Goal: Task Accomplishment & Management: Manage account settings

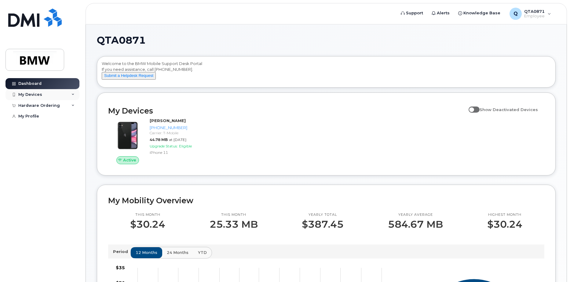
click at [61, 94] on div "My Devices" at bounding box center [43, 94] width 74 height 11
click at [58, 115] on div "[PHONE_NUMBER]" at bounding box center [55, 118] width 37 height 6
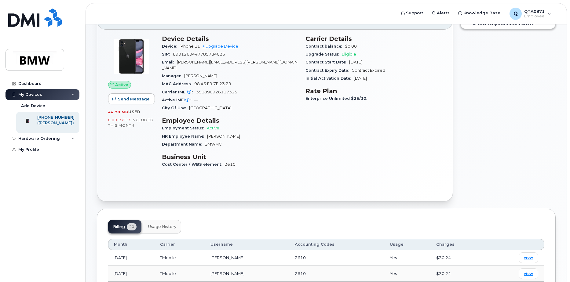
scroll to position [31, 0]
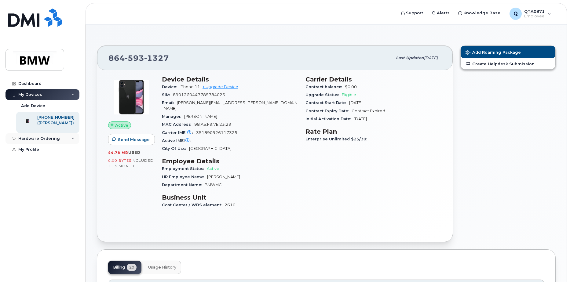
click at [70, 144] on div "Hardware Ordering" at bounding box center [43, 138] width 74 height 11
click at [66, 153] on link "New Order" at bounding box center [47, 150] width 63 height 12
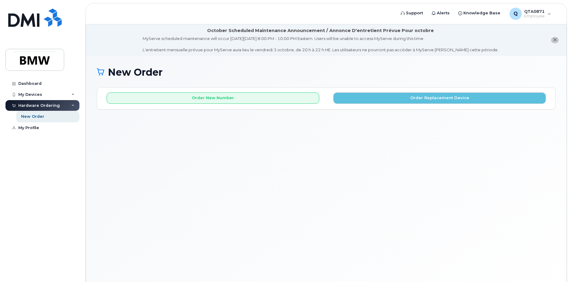
click at [64, 106] on div "Hardware Ordering" at bounding box center [43, 105] width 74 height 11
click at [37, 126] on div "My Profile" at bounding box center [28, 128] width 21 height 5
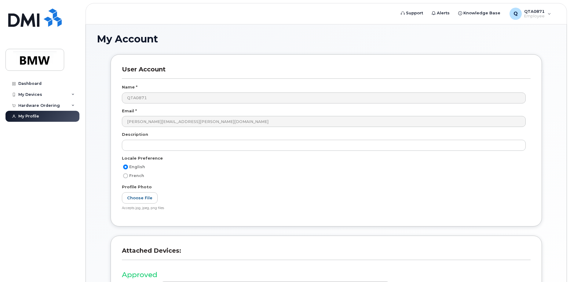
scroll to position [112, 0]
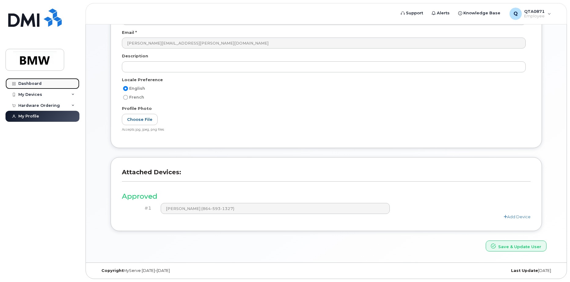
click at [38, 83] on div "Dashboard" at bounding box center [29, 83] width 23 height 5
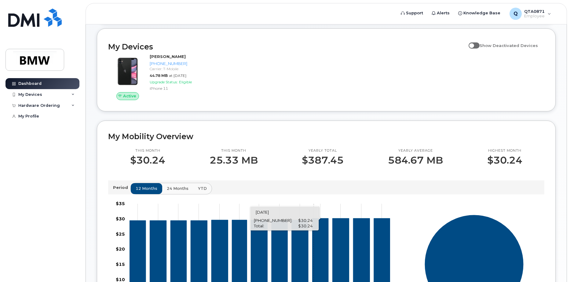
scroll to position [56, 0]
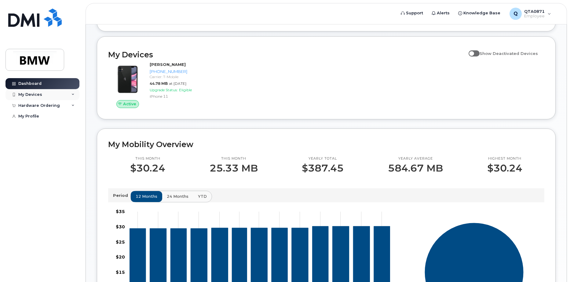
click at [55, 93] on div "My Devices" at bounding box center [43, 94] width 74 height 11
click at [53, 114] on link "864-593-1327 (Brian Cox)" at bounding box center [47, 122] width 63 height 21
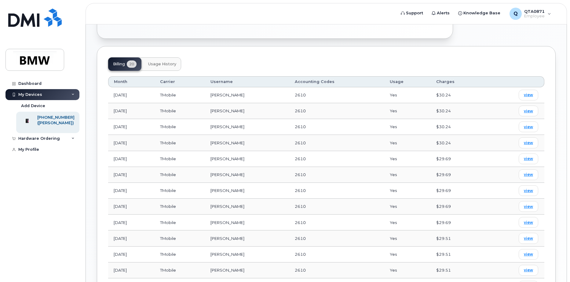
scroll to position [216, 0]
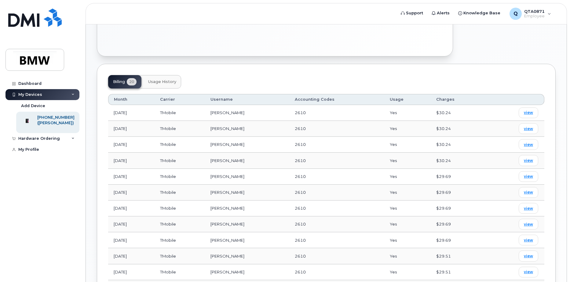
click at [171, 79] on span "Usage History" at bounding box center [162, 81] width 28 height 5
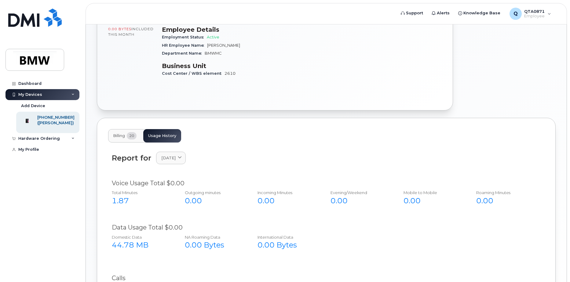
scroll to position [0, 0]
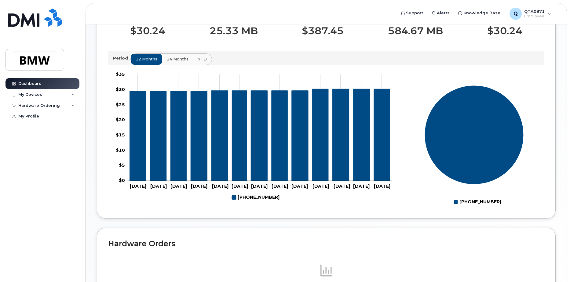
scroll to position [117, 0]
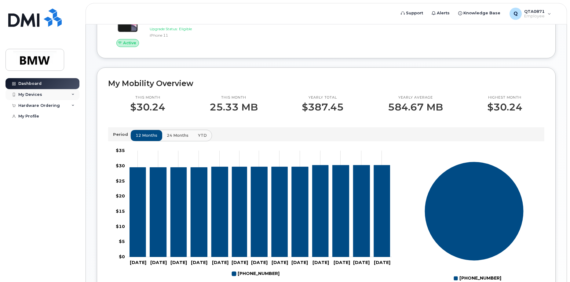
click at [74, 95] on icon at bounding box center [73, 94] width 3 height 3
click at [72, 118] on div "[PHONE_NUMBER]" at bounding box center [55, 118] width 37 height 6
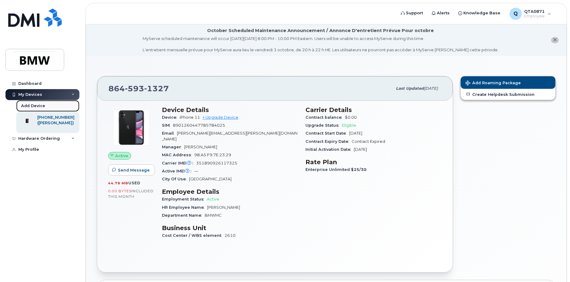
click at [57, 106] on link "Add Device" at bounding box center [47, 106] width 63 height 12
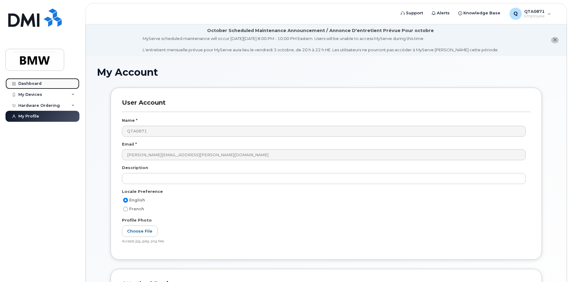
click at [37, 83] on div "Dashboard" at bounding box center [29, 83] width 23 height 5
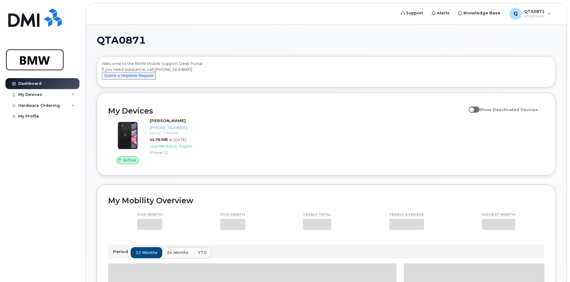
click at [45, 56] on img at bounding box center [34, 60] width 47 height 18
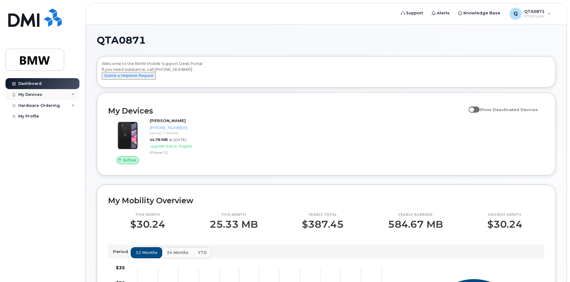
click at [44, 94] on div "My Devices" at bounding box center [43, 94] width 74 height 11
click at [55, 117] on div "[PHONE_NUMBER]" at bounding box center [55, 118] width 37 height 6
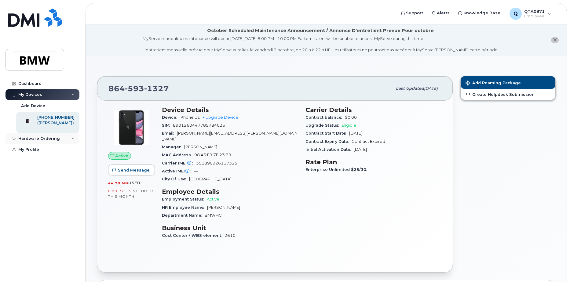
click at [61, 144] on div "Hardware Ordering" at bounding box center [43, 138] width 74 height 11
click at [40, 162] on link "My Profile" at bounding box center [43, 161] width 74 height 11
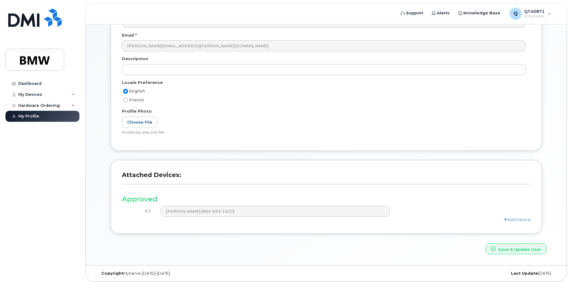
scroll to position [112, 0]
